Goal: Information Seeking & Learning: Learn about a topic

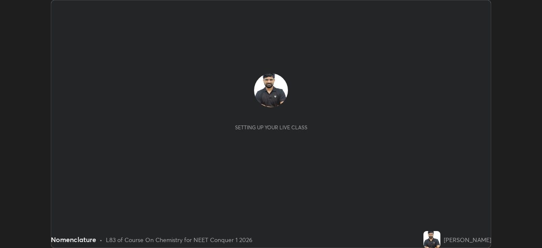
scroll to position [248, 542]
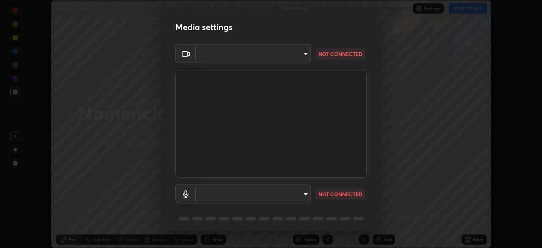
type input "68de15d3c7c539dd33a0a0d586817efffd9657a607fee3fdca6de5f810a24bd6"
type input "communications"
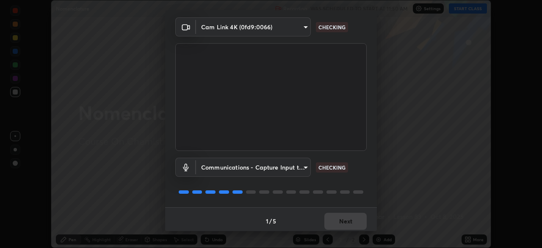
scroll to position [30, 0]
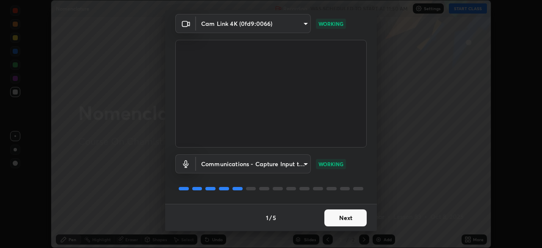
click at [343, 219] on button "Next" at bounding box center [345, 217] width 42 height 17
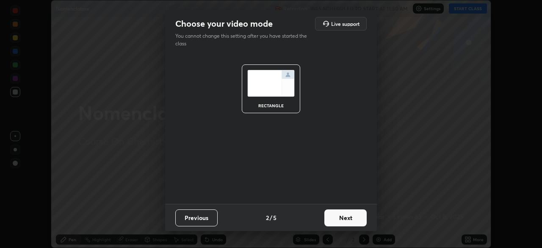
click at [344, 219] on button "Next" at bounding box center [345, 217] width 42 height 17
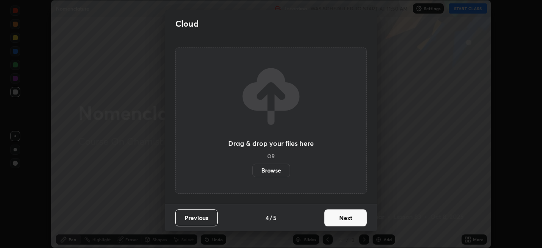
click at [344, 219] on button "Next" at bounding box center [345, 217] width 42 height 17
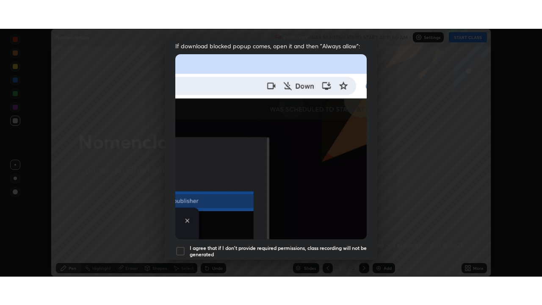
scroll to position [199, 0]
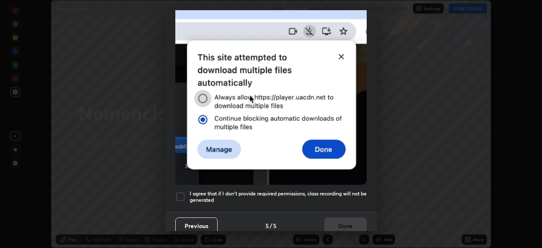
click at [183, 195] on div at bounding box center [180, 196] width 10 height 10
click at [335, 222] on button "Done" at bounding box center [345, 225] width 42 height 17
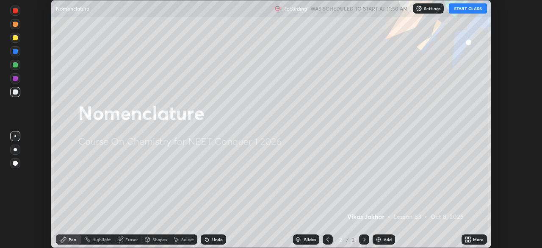
click at [468, 9] on button "START CLASS" at bounding box center [468, 8] width 38 height 10
click at [469, 238] on icon at bounding box center [469, 238] width 2 height 2
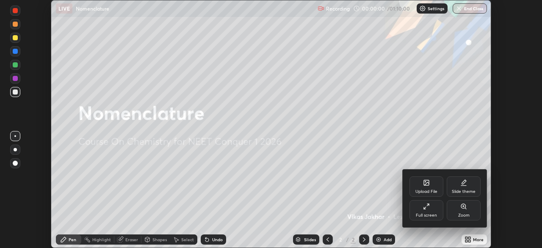
click at [439, 212] on div "Full screen" at bounding box center [427, 210] width 34 height 20
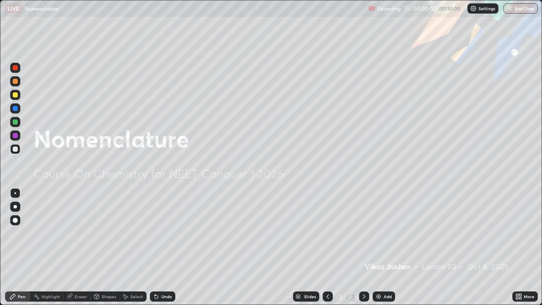
scroll to position [305, 542]
click at [385, 247] on div "Add" at bounding box center [388, 296] width 8 height 4
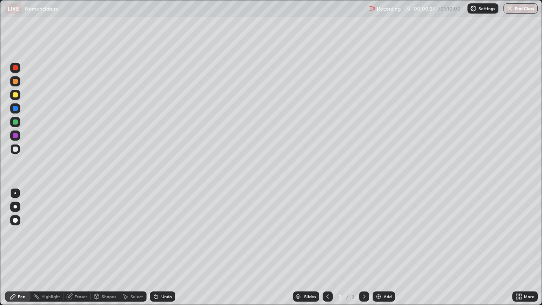
click at [14, 207] on div at bounding box center [15, 206] width 3 height 3
click at [77, 247] on div "Eraser" at bounding box center [81, 296] width 13 height 4
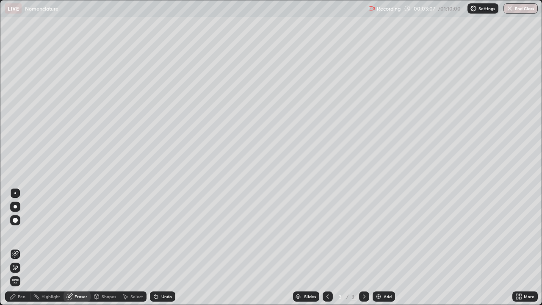
click at [23, 247] on div "Pen" at bounding box center [22, 296] width 8 height 4
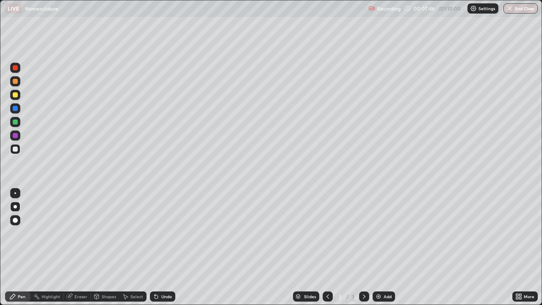
click at [376, 247] on img at bounding box center [378, 296] width 7 height 7
click at [378, 247] on img at bounding box center [378, 296] width 7 height 7
click at [377, 247] on img at bounding box center [378, 296] width 7 height 7
click at [16, 96] on div at bounding box center [15, 94] width 5 height 5
click at [75, 247] on div "Eraser" at bounding box center [81, 296] width 13 height 4
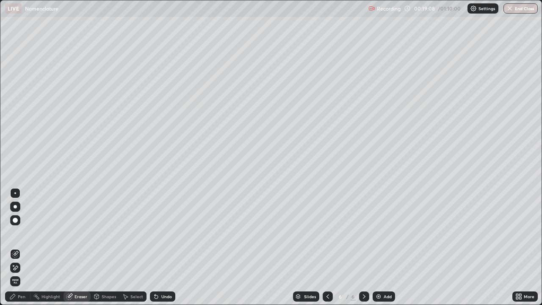
click at [24, 247] on div "Pen" at bounding box center [22, 296] width 8 height 4
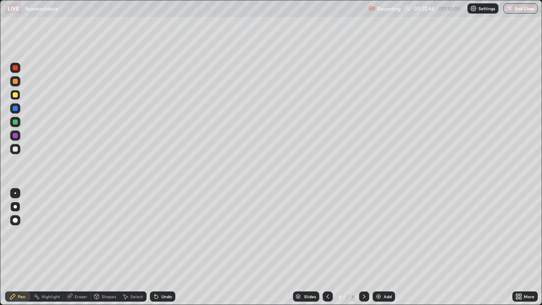
click at [17, 152] on div at bounding box center [15, 149] width 10 height 10
click at [382, 247] on div "Add" at bounding box center [384, 296] width 22 height 10
click at [17, 96] on div at bounding box center [15, 94] width 5 height 5
click at [327, 247] on icon at bounding box center [327, 296] width 7 height 7
click at [363, 247] on icon at bounding box center [364, 296] width 7 height 7
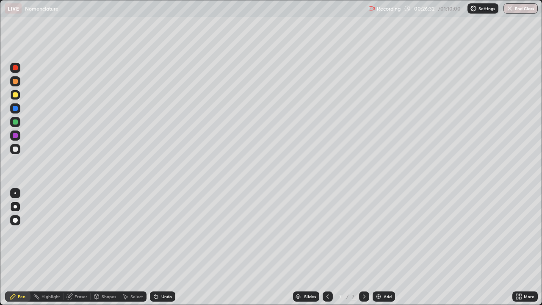
click at [81, 247] on div "Eraser" at bounding box center [81, 296] width 13 height 4
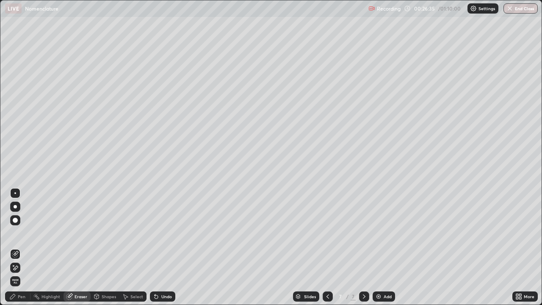
click at [22, 247] on div "Pen" at bounding box center [22, 296] width 8 height 4
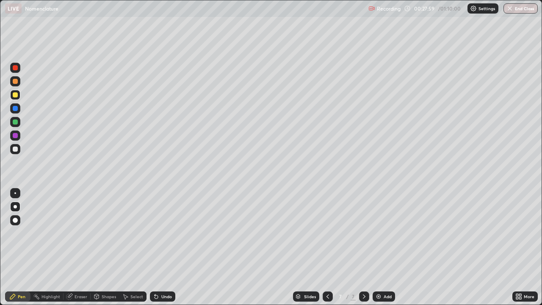
click at [84, 247] on div "Eraser" at bounding box center [81, 296] width 13 height 4
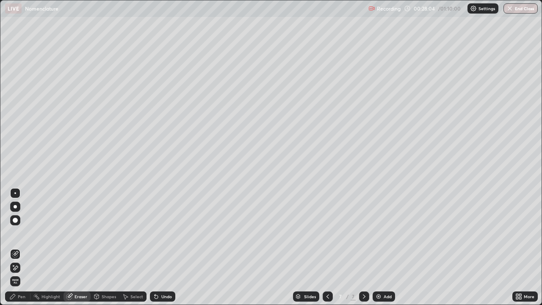
click at [22, 247] on div "Pen" at bounding box center [22, 296] width 8 height 4
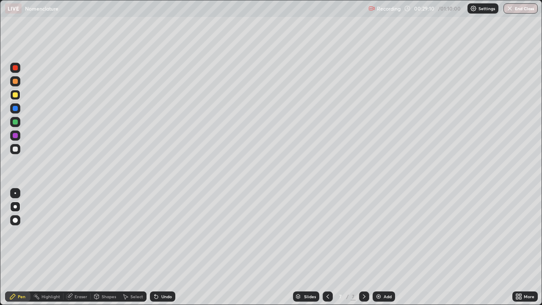
click at [46, 247] on div "Highlight" at bounding box center [51, 296] width 19 height 4
click at [73, 247] on div "Eraser" at bounding box center [77, 296] width 27 height 10
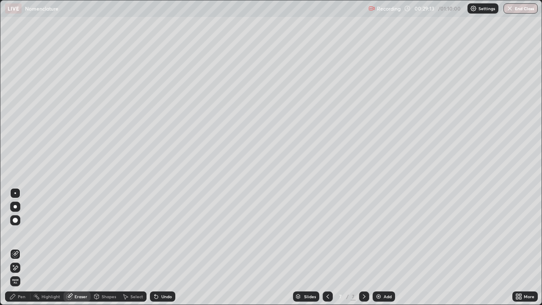
click at [18, 247] on div "Pen" at bounding box center [22, 296] width 8 height 4
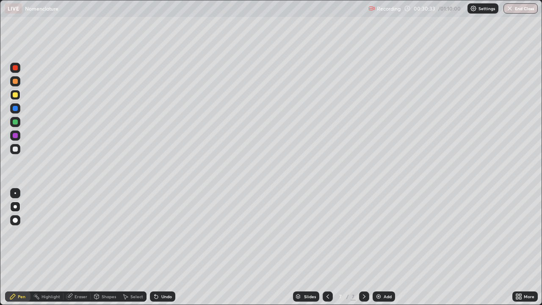
click at [17, 151] on div at bounding box center [15, 149] width 5 height 5
click at [380, 247] on img at bounding box center [378, 296] width 7 height 7
click at [14, 81] on div at bounding box center [15, 81] width 5 height 5
click at [75, 247] on div "Eraser" at bounding box center [81, 296] width 13 height 4
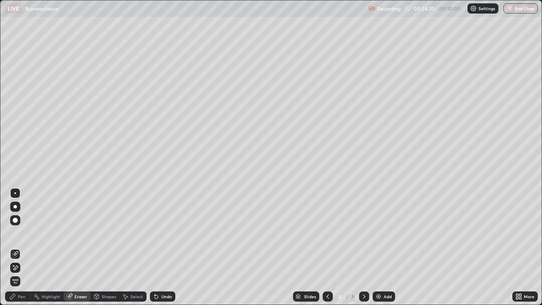
click at [19, 247] on div "Pen" at bounding box center [22, 296] width 8 height 4
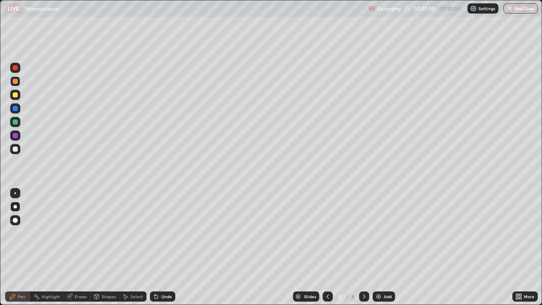
click at [77, 247] on div "Eraser" at bounding box center [81, 296] width 13 height 4
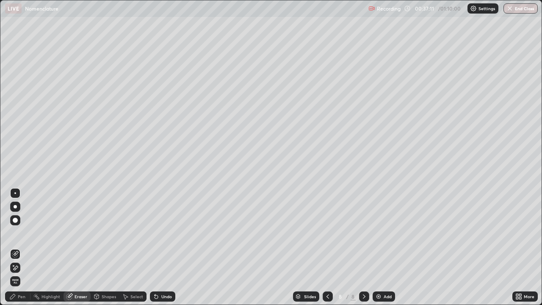
click at [24, 247] on div "Pen" at bounding box center [22, 296] width 8 height 4
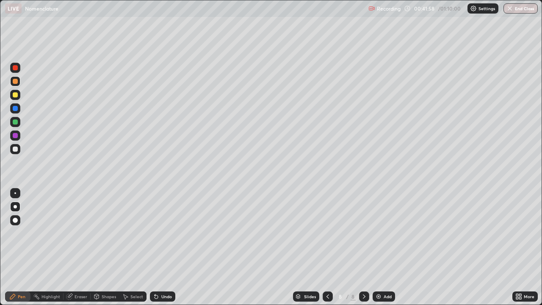
click at [16, 151] on div at bounding box center [15, 149] width 5 height 5
click at [380, 247] on img at bounding box center [378, 296] width 7 height 7
click at [83, 247] on div "Eraser" at bounding box center [77, 296] width 27 height 10
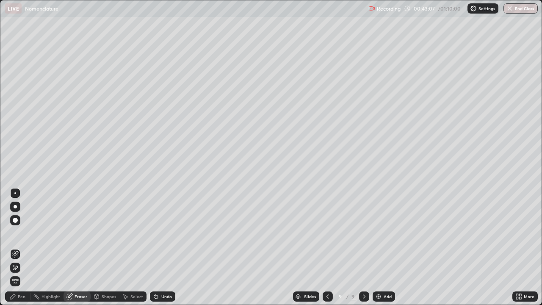
click at [21, 247] on div "Pen" at bounding box center [22, 296] width 8 height 4
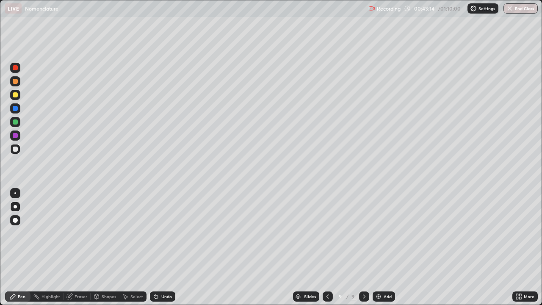
click at [81, 247] on div "Eraser" at bounding box center [81, 296] width 13 height 4
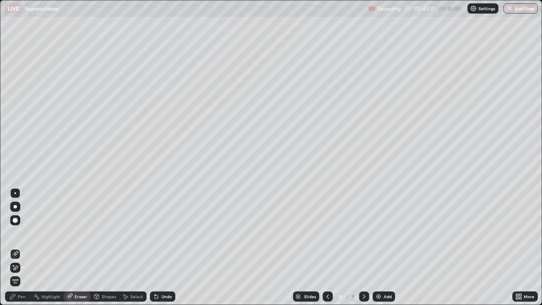
click at [20, 247] on div "Pen" at bounding box center [22, 296] width 8 height 4
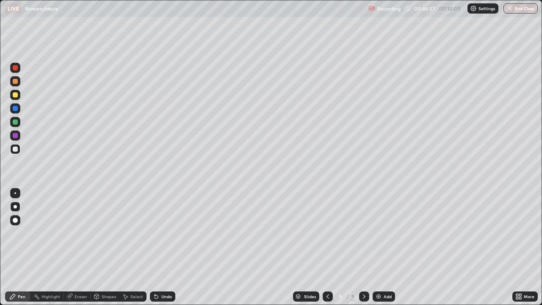
click at [72, 247] on div "Eraser" at bounding box center [77, 296] width 27 height 10
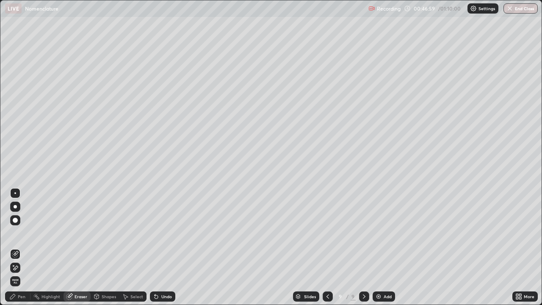
click at [17, 247] on div "Pen" at bounding box center [17, 296] width 25 height 10
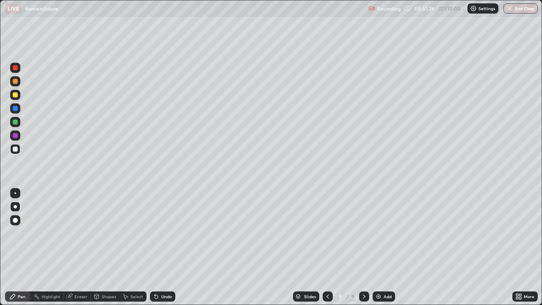
click at [76, 247] on div "Eraser" at bounding box center [81, 296] width 13 height 4
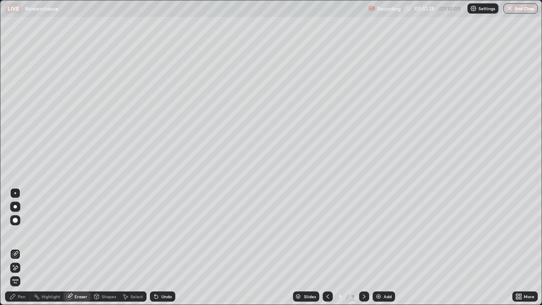
click at [18, 247] on div "Pen" at bounding box center [17, 296] width 25 height 10
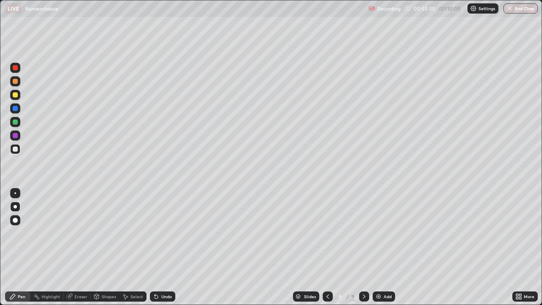
click at [376, 247] on img at bounding box center [378, 296] width 7 height 7
click at [78, 247] on div "Eraser" at bounding box center [81, 296] width 13 height 4
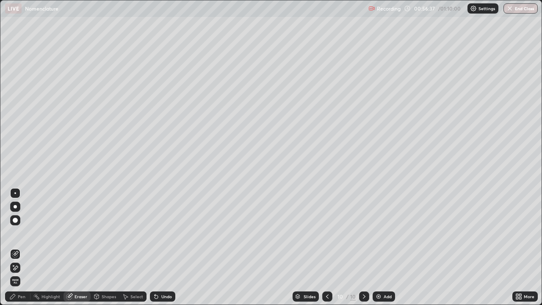
click at [22, 247] on div "Pen" at bounding box center [22, 296] width 8 height 4
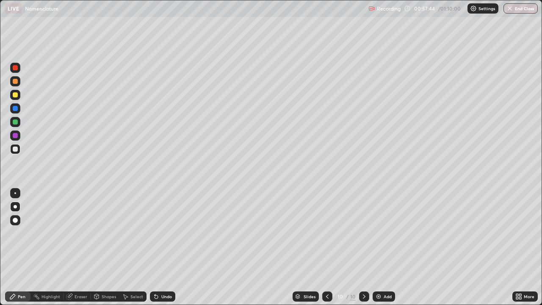
click at [14, 94] on div at bounding box center [15, 94] width 5 height 5
click at [15, 150] on div at bounding box center [15, 149] width 5 height 5
click at [382, 247] on div "Add" at bounding box center [384, 296] width 22 height 10
click at [327, 247] on icon at bounding box center [327, 296] width 7 height 7
click at [363, 247] on icon at bounding box center [364, 296] width 7 height 7
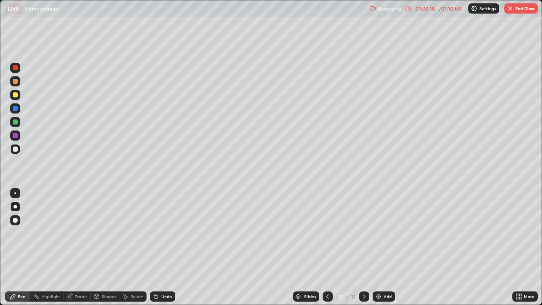
click at [512, 11] on img "button" at bounding box center [510, 8] width 7 height 7
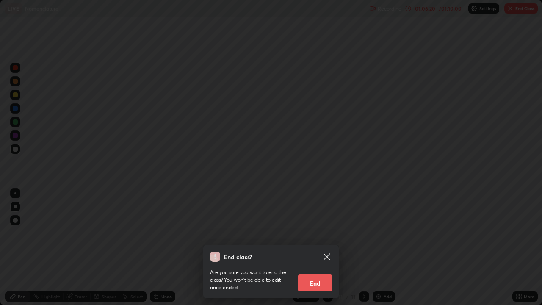
click at [322, 247] on button "End" at bounding box center [315, 282] width 34 height 17
